Goal: Information Seeking & Learning: Understand process/instructions

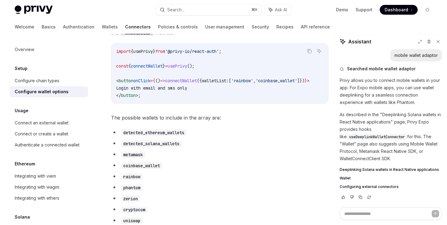
scroll to position [22, 0]
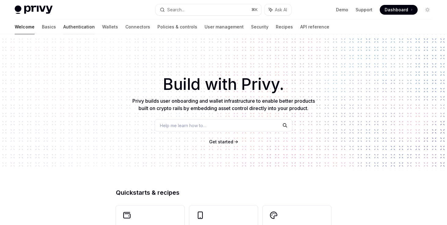
click at [63, 27] on link "Authentication" at bounding box center [78, 27] width 31 height 15
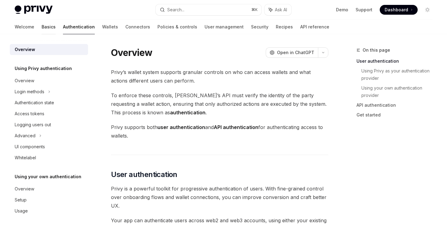
click at [42, 31] on link "Basics" at bounding box center [49, 27] width 14 height 15
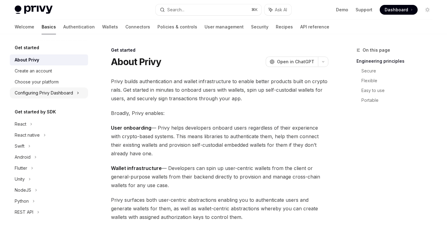
click at [53, 87] on div "Configuring Privy Dashboard" at bounding box center [49, 92] width 78 height 11
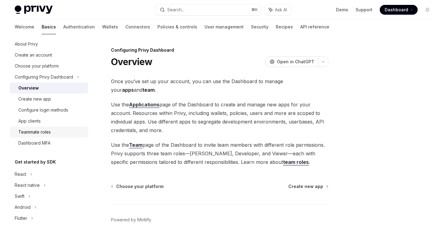
scroll to position [16, 0]
click at [56, 114] on link "Configure login methods" at bounding box center [49, 109] width 78 height 11
type textarea "*"
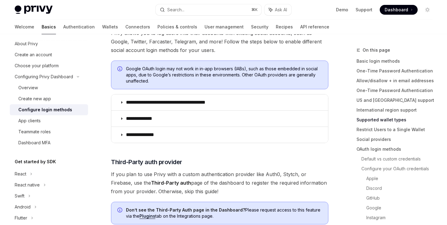
scroll to position [218, 0]
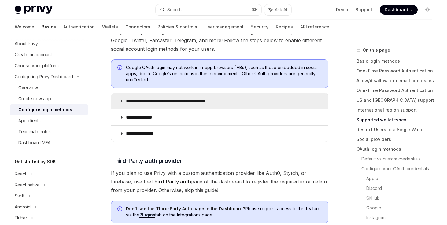
click at [160, 98] on summary "**********" at bounding box center [219, 101] width 217 height 16
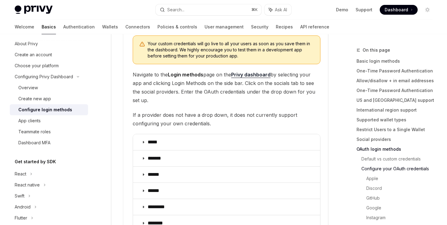
click at [147, 132] on div "Your custom credentials will go live to all your users as soon as you save them…" at bounding box center [227, 165] width 188 height 261
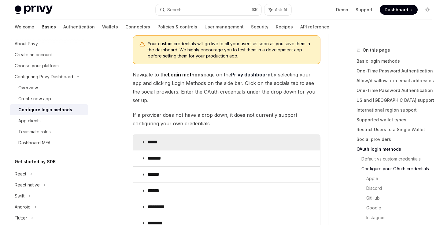
click at [147, 138] on summary "*****" at bounding box center [226, 142] width 187 height 16
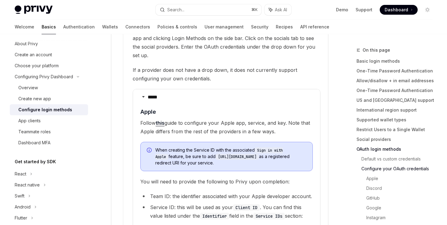
scroll to position [710, 0]
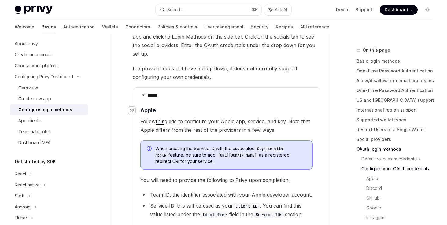
click at [133, 109] on icon "Navigate to header" at bounding box center [132, 110] width 4 height 2
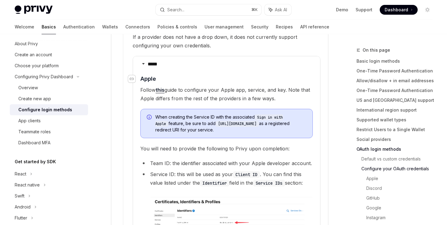
scroll to position [759, 0]
